Goal: Information Seeking & Learning: Check status

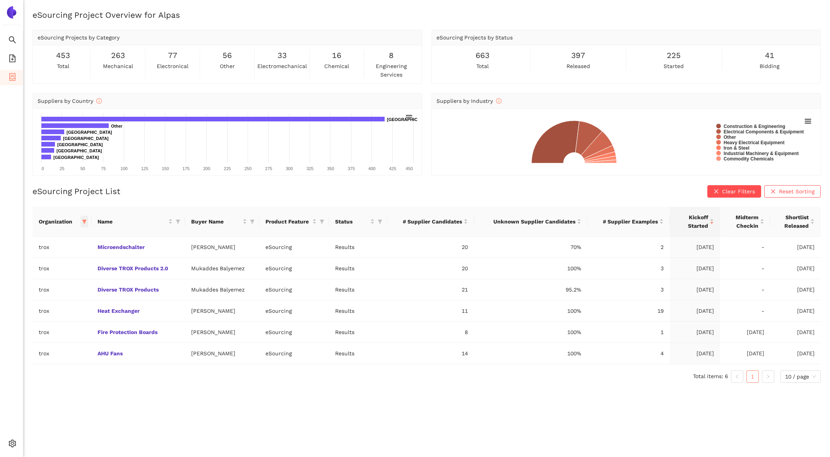
click at [86, 222] on icon "filter" at bounding box center [84, 221] width 5 height 5
click at [18, 357] on span "Reset" at bounding box center [25, 356] width 15 height 9
checkbox input "false"
click at [67, 236] on input "text" at bounding box center [60, 237] width 68 height 9
type input "en"
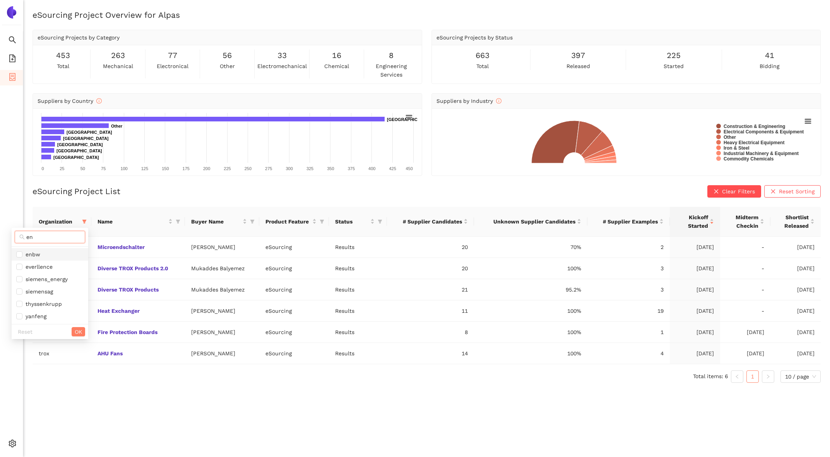
click at [52, 253] on span "enbw" at bounding box center [49, 254] width 67 height 9
checkbox input "true"
click at [83, 334] on button "OK" at bounding box center [79, 331] width 14 height 9
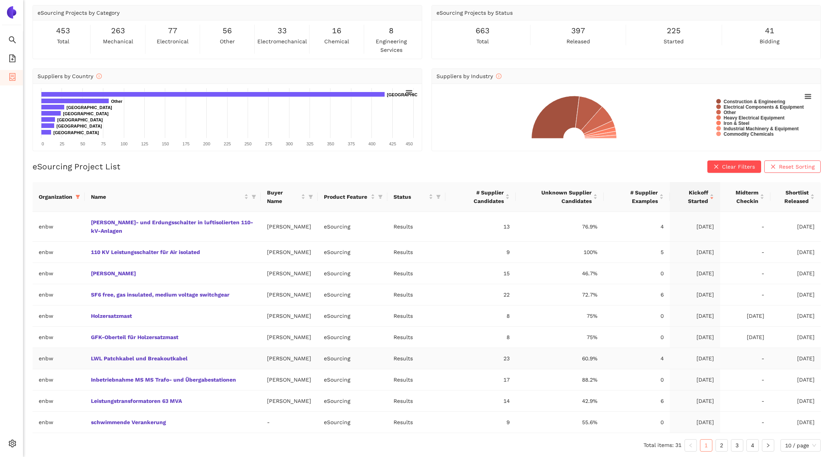
scroll to position [32, 0]
drag, startPoint x: 684, startPoint y: 246, endPoint x: 712, endPoint y: 243, distance: 27.6
click at [712, 243] on td "[DATE]" at bounding box center [694, 251] width 50 height 21
click at [721, 443] on link "2" at bounding box center [721, 445] width 12 height 12
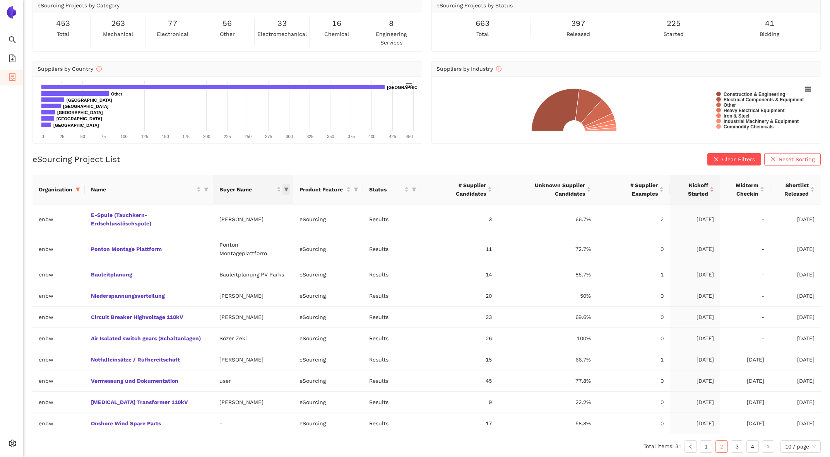
click at [286, 189] on icon "filter" at bounding box center [286, 190] width 4 height 4
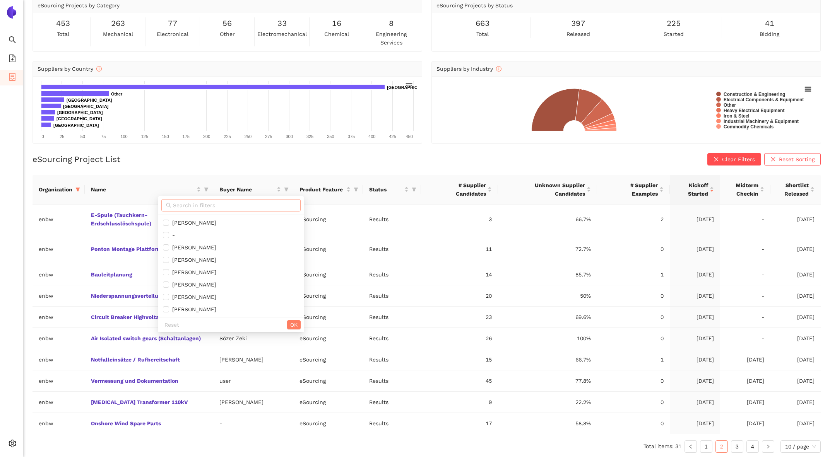
click at [257, 199] on span at bounding box center [230, 205] width 139 height 12
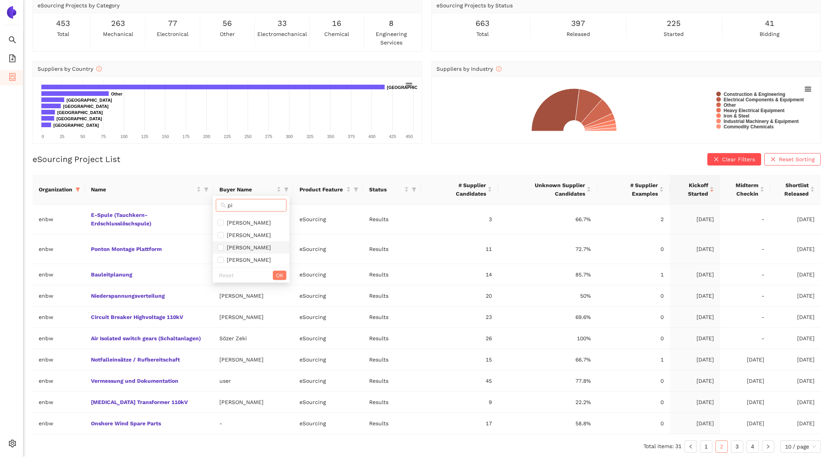
type input "pi"
click at [257, 246] on span "[PERSON_NAME]" at bounding box center [247, 247] width 47 height 6
checkbox input "true"
click at [285, 279] on button "OK" at bounding box center [280, 275] width 14 height 9
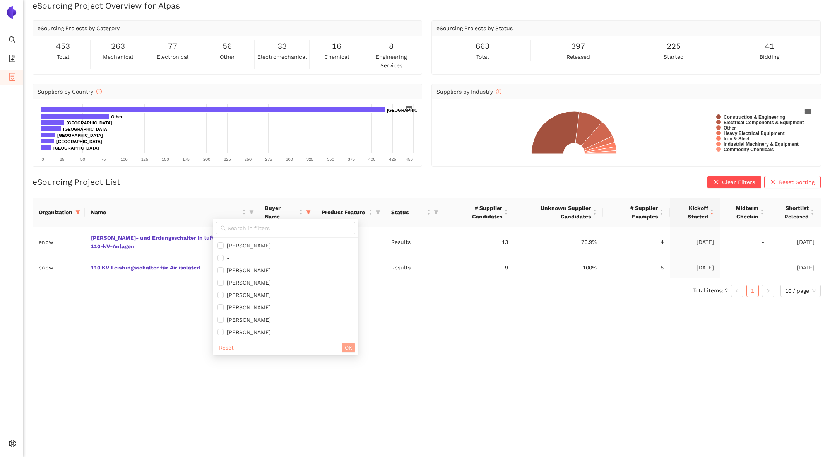
scroll to position [9, 0]
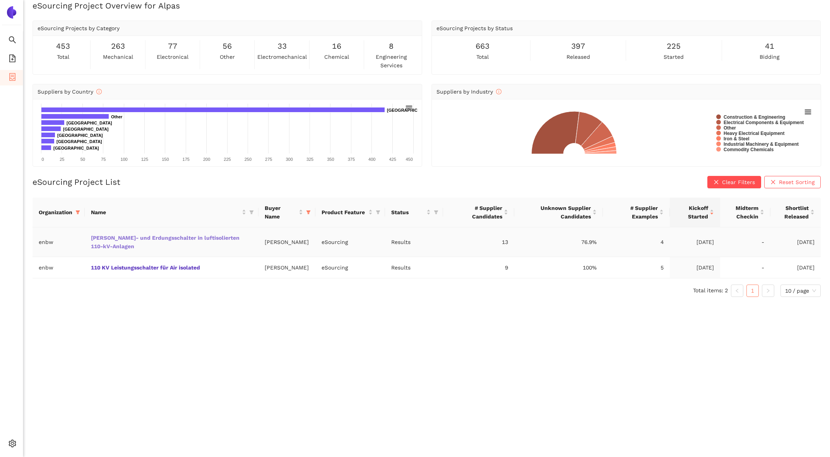
click at [0, 0] on link "[PERSON_NAME]- und Erdungsschalter in luftisolierten 110-kV-Anlagen" at bounding box center [0, 0] width 0 height 0
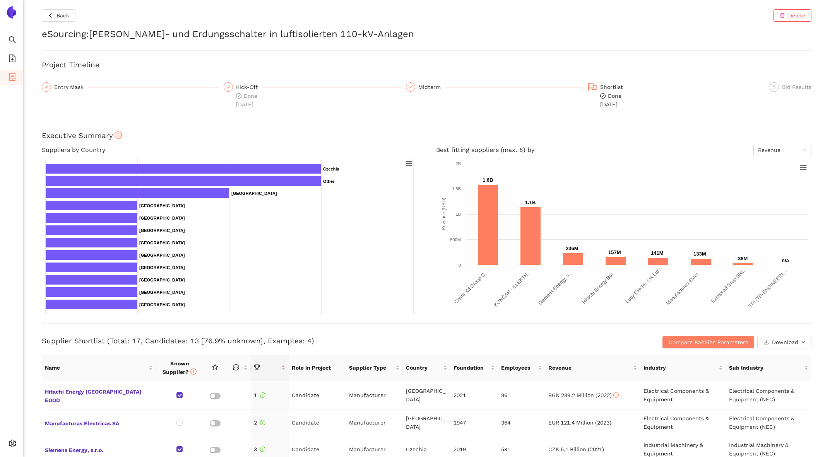
click at [75, 79] on div "Back Delete eSourcing : [PERSON_NAME]- und Erdungsschalter in luftisolierten 11…" at bounding box center [426, 228] width 806 height 457
click at [75, 84] on div "Entry Mask" at bounding box center [71, 86] width 34 height 9
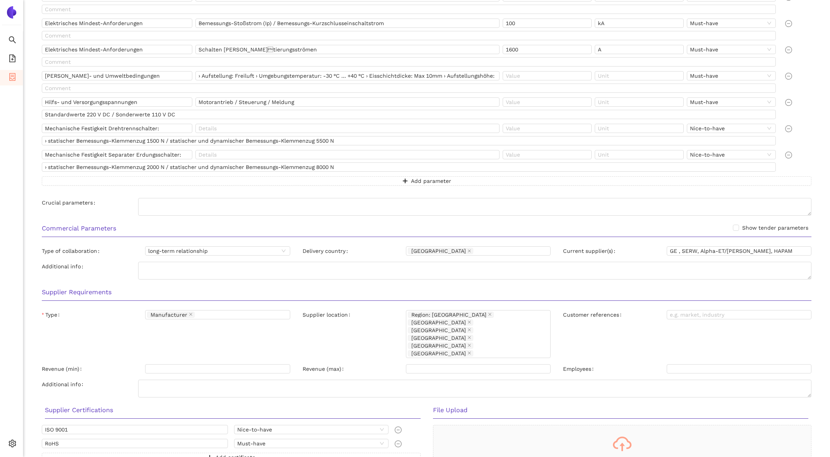
scroll to position [664, 0]
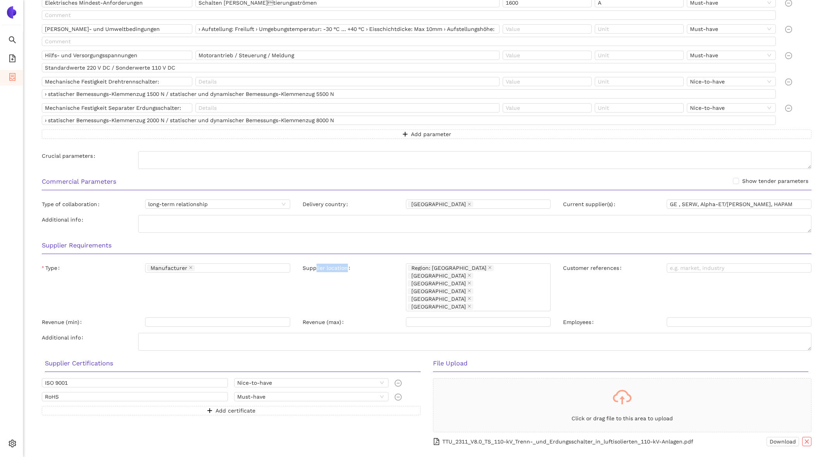
drag, startPoint x: 316, startPoint y: 264, endPoint x: 383, endPoint y: 264, distance: 67.3
click at [383, 264] on div "Supplier location" at bounding box center [353, 287] width 103 height 48
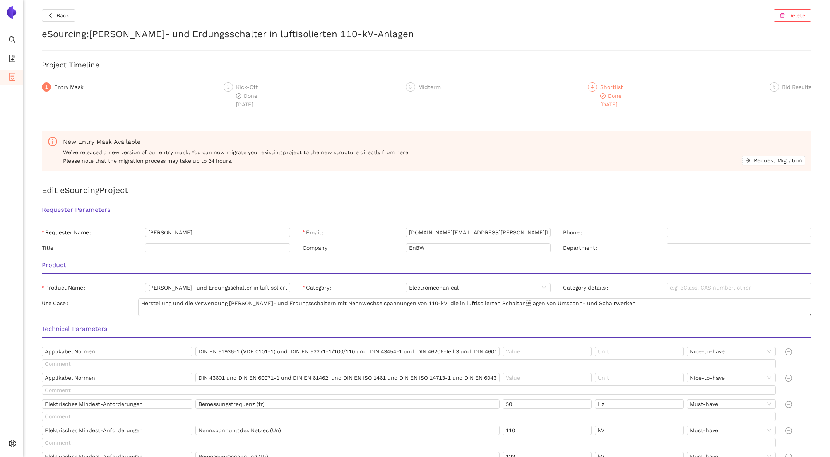
click at [594, 88] on div "4" at bounding box center [591, 86] width 9 height 9
